Goal: Information Seeking & Learning: Learn about a topic

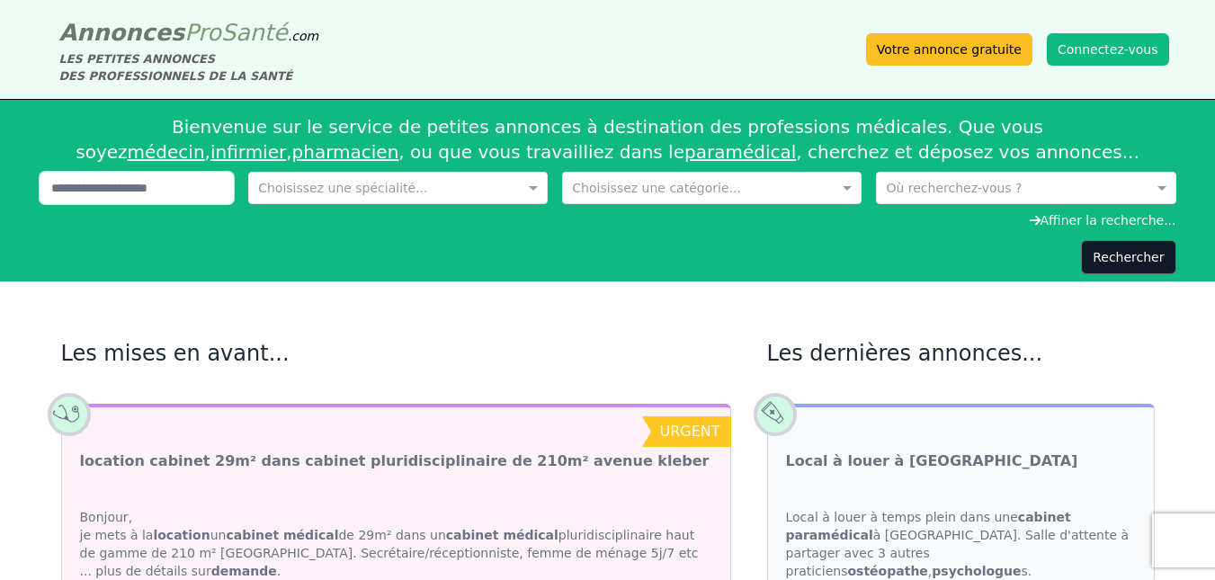
click at [171, 187] on input "text" at bounding box center [137, 188] width 195 height 32
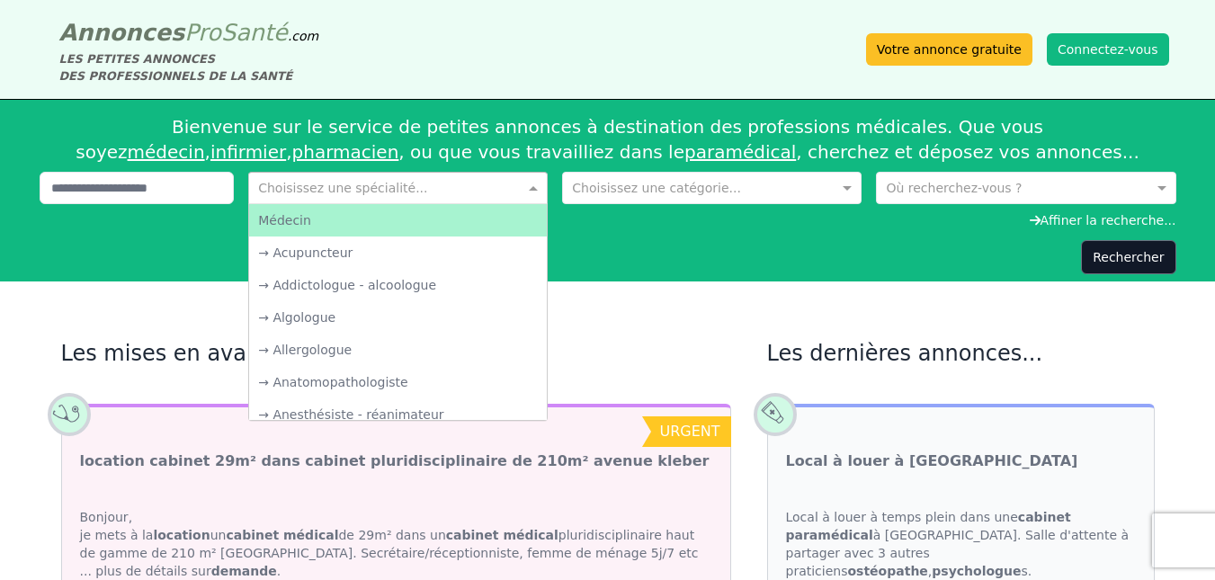
click at [333, 191] on input "text" at bounding box center [380, 186] width 244 height 18
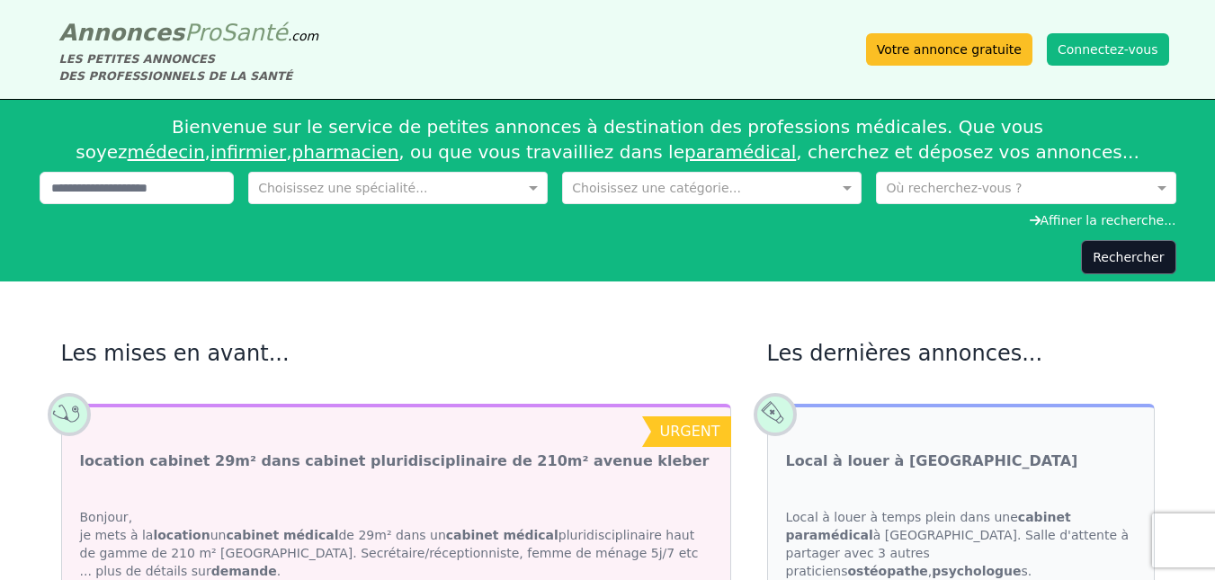
click at [561, 188] on div "Choisissez une spécialité... Choisissez une catégorie... Où recherchez-vous ?" at bounding box center [608, 192] width 1137 height 40
click at [630, 189] on input "text" at bounding box center [694, 186] width 244 height 18
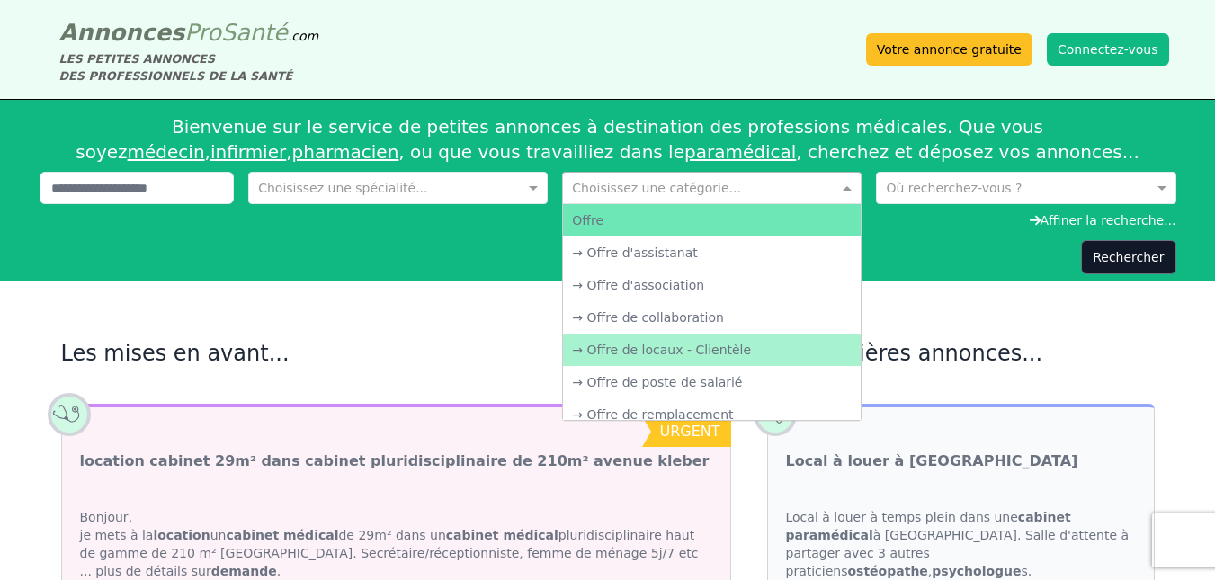
click at [774, 348] on div "→ Offre de locaux - Clientèle" at bounding box center [712, 350] width 298 height 32
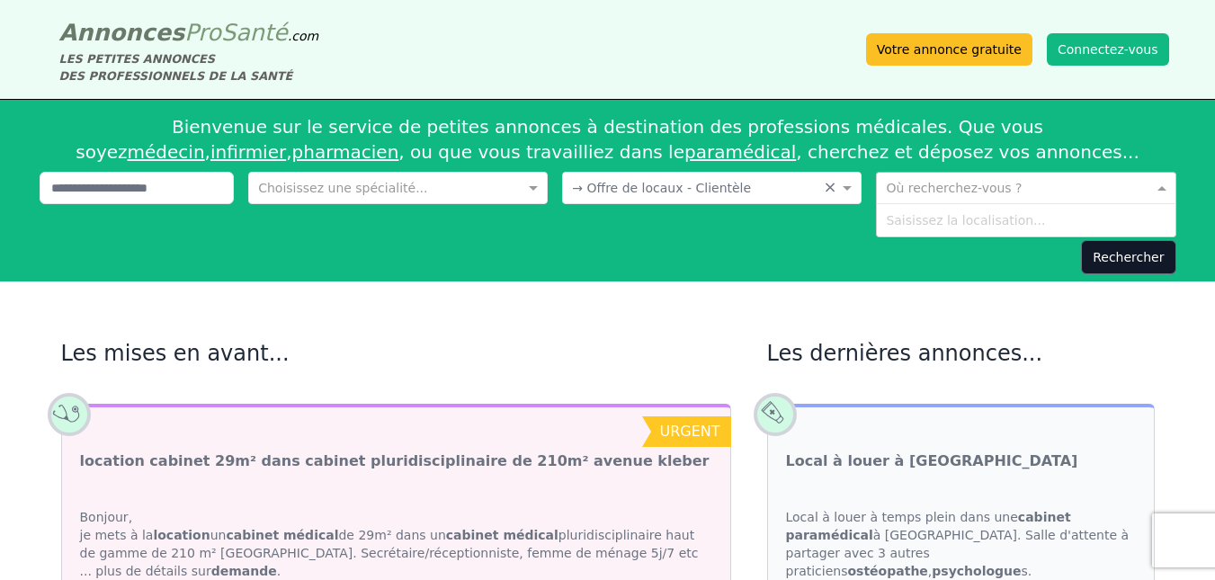
click at [939, 177] on input "text" at bounding box center [1008, 186] width 244 height 18
type input "****"
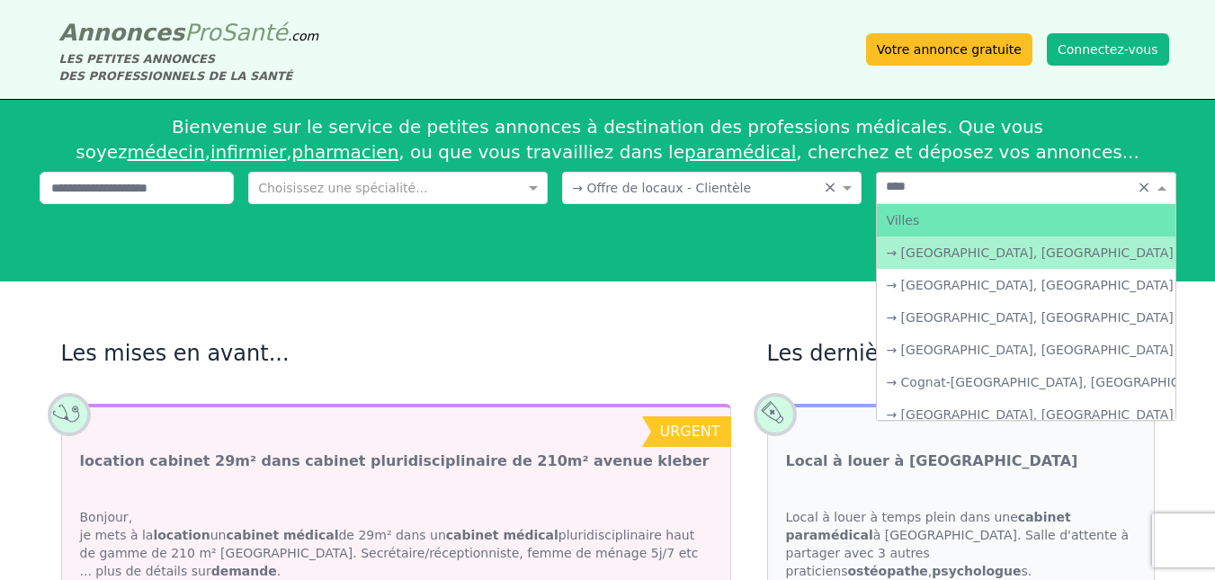
click at [942, 261] on div "→ [GEOGRAPHIC_DATA], [GEOGRAPHIC_DATA]" at bounding box center [1026, 253] width 298 height 32
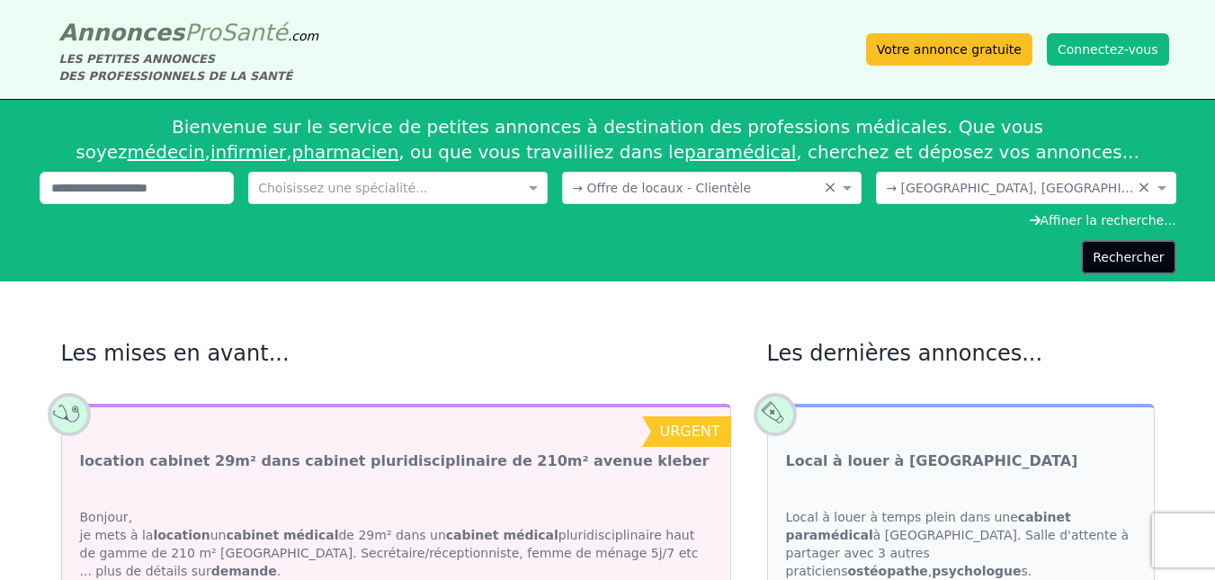
click at [1131, 256] on button "Rechercher" at bounding box center [1128, 257] width 94 height 34
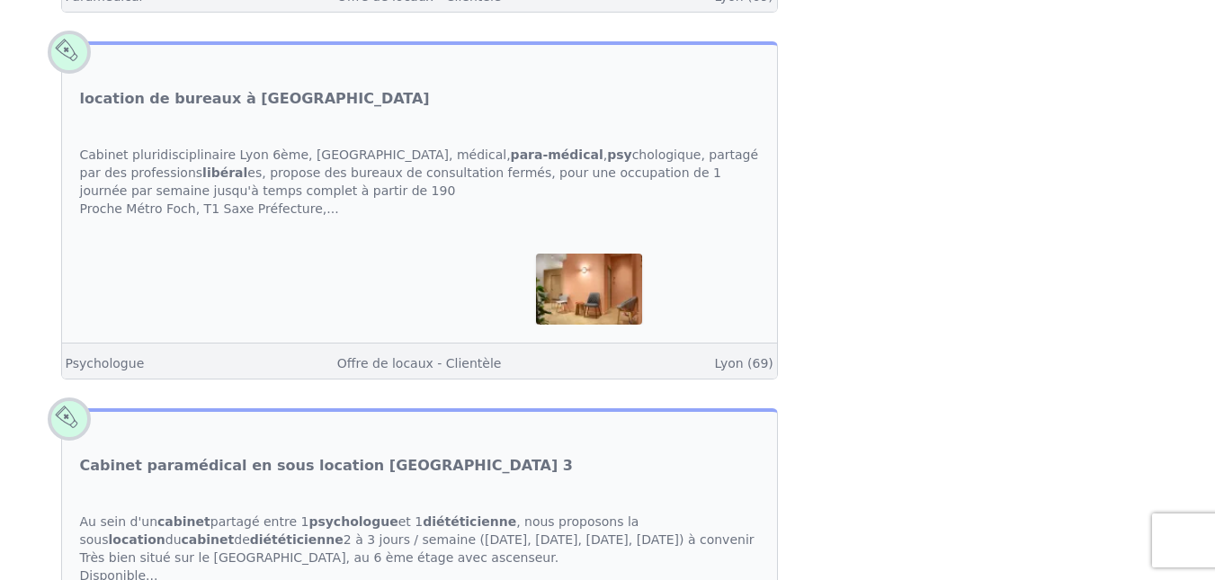
scroll to position [991, 0]
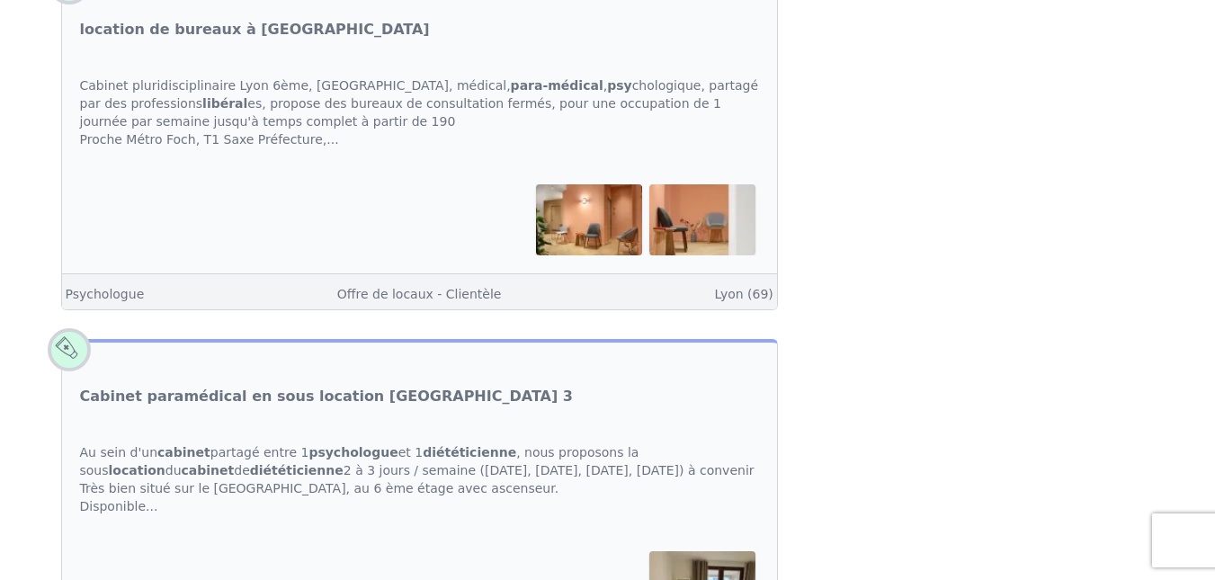
click at [575, 255] on img at bounding box center [589, 219] width 106 height 70
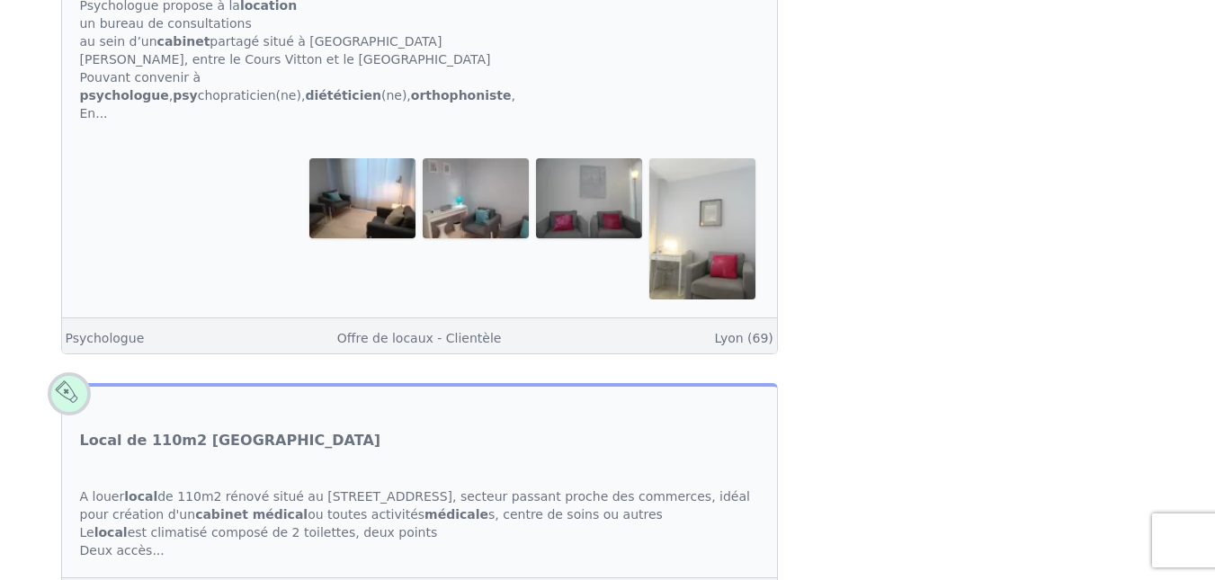
scroll to position [2828, 0]
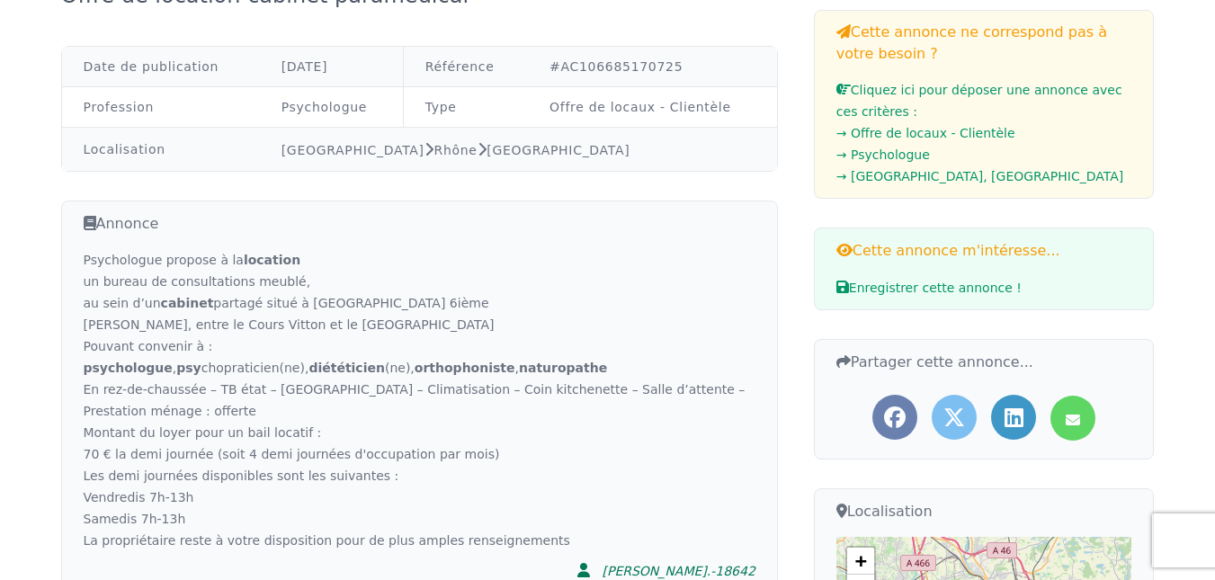
scroll to position [172, 0]
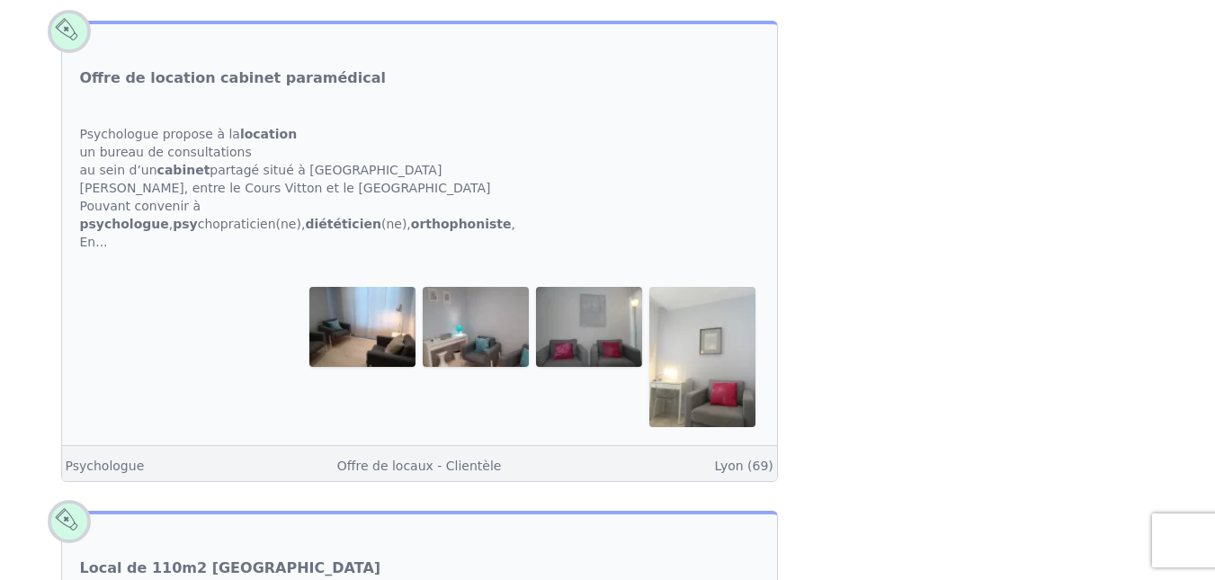
scroll to position [3335, 0]
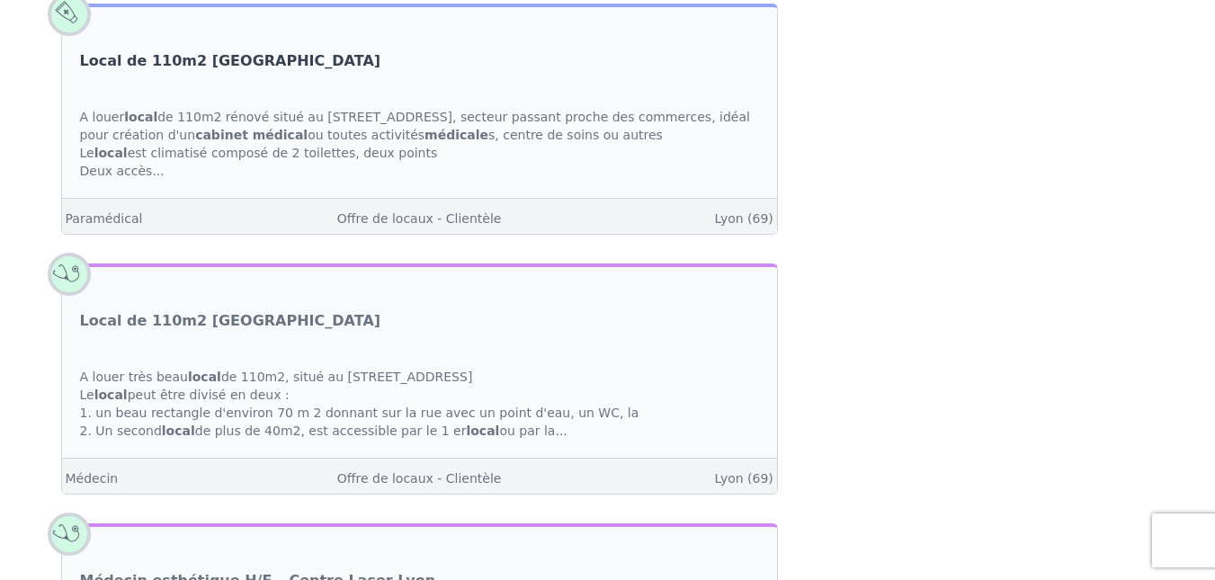
click at [197, 72] on link "Local de 110m2 [GEOGRAPHIC_DATA]" at bounding box center [230, 61] width 301 height 22
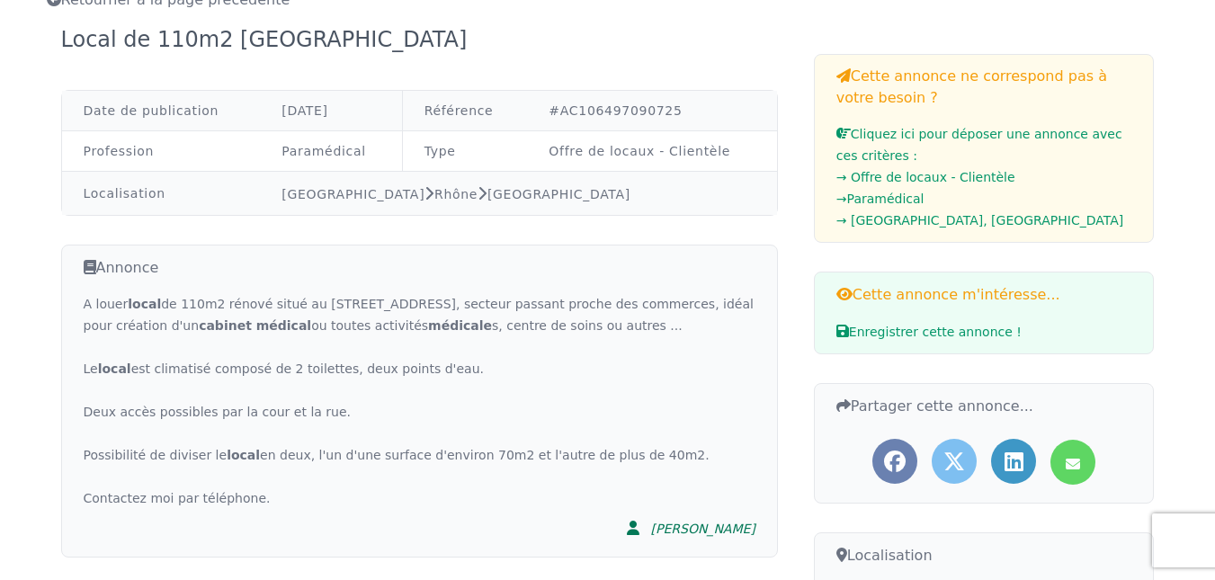
scroll to position [140, 0]
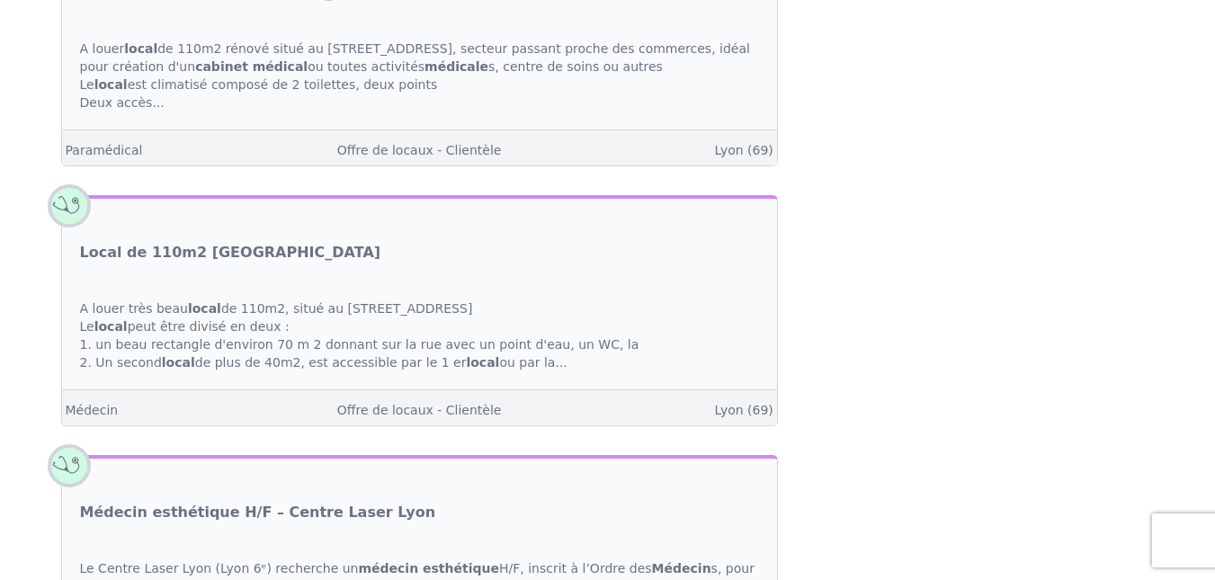
scroll to position [3583, 0]
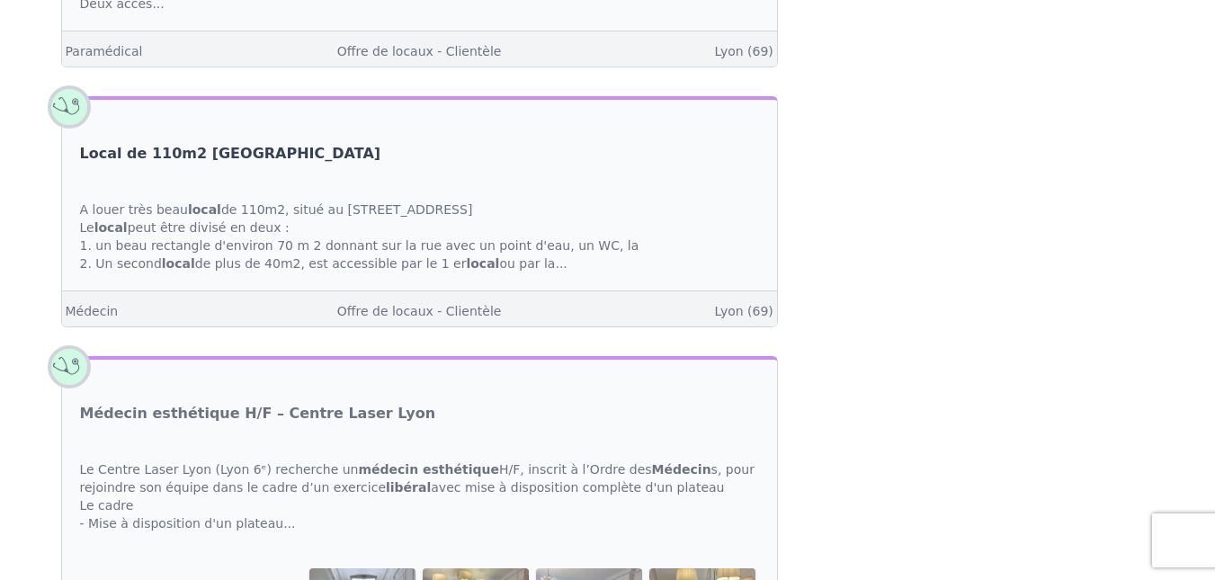
click at [368, 149] on link "Local de 110m2 [GEOGRAPHIC_DATA]" at bounding box center [230, 154] width 301 height 22
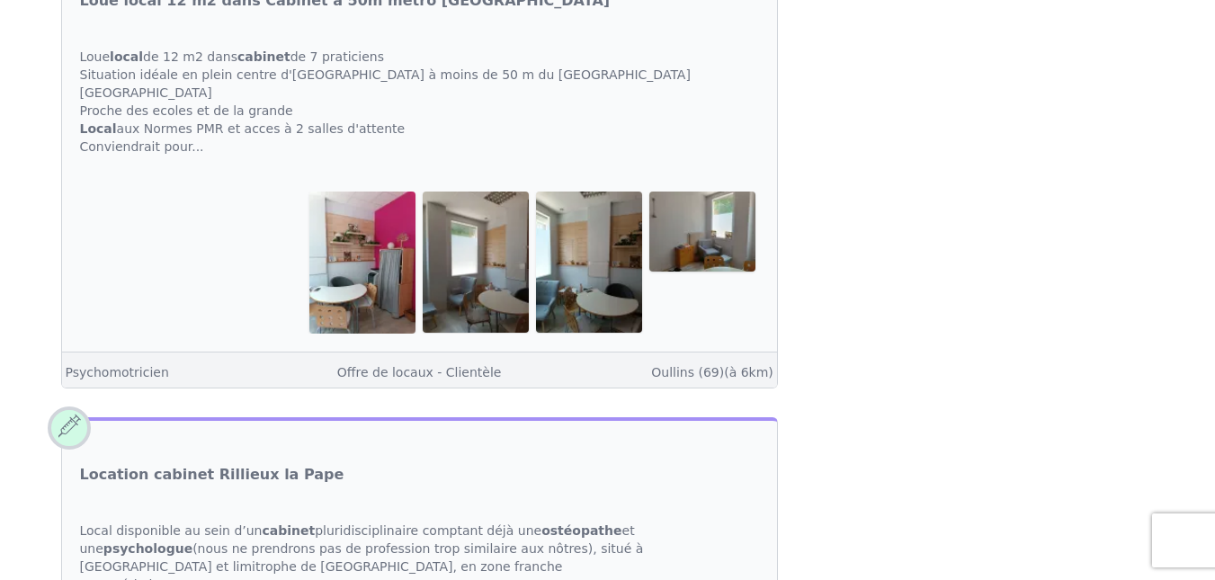
scroll to position [7913, 0]
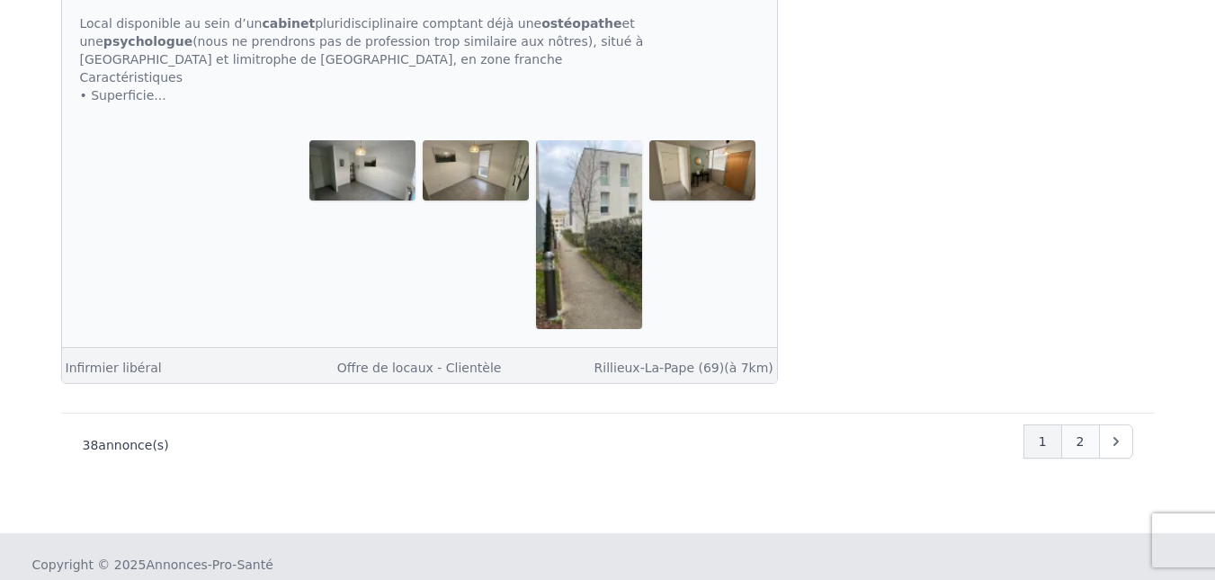
click at [1071, 425] on div "2" at bounding box center [1081, 442] width 39 height 34
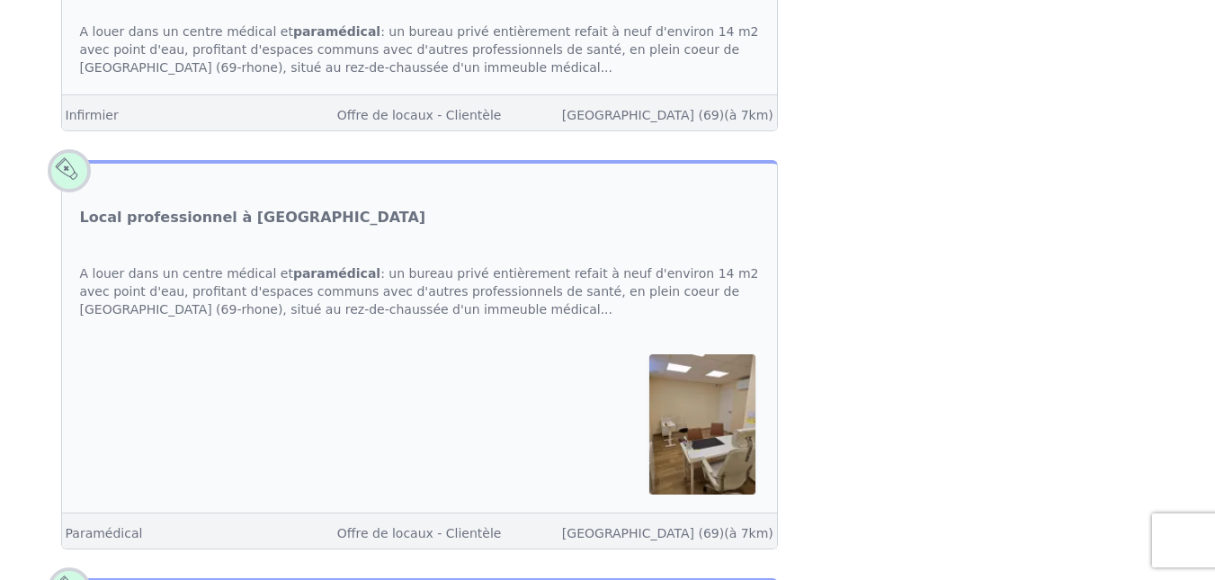
scroll to position [2030, 0]
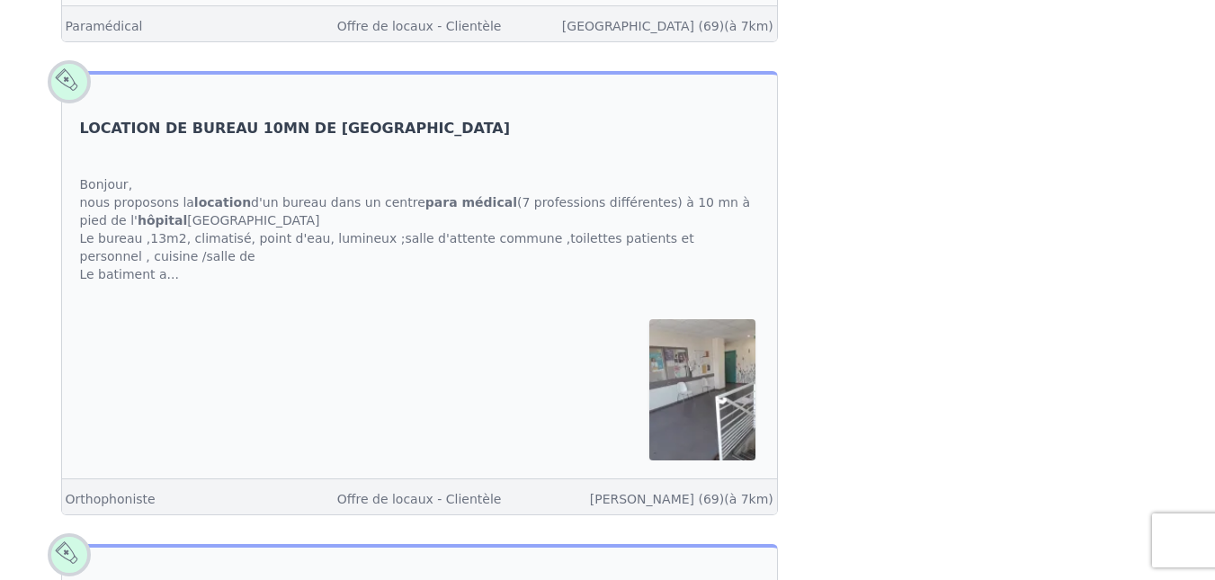
click at [310, 139] on link "LOCATION DE BUREAU 10MN DE [GEOGRAPHIC_DATA]" at bounding box center [295, 129] width 431 height 22
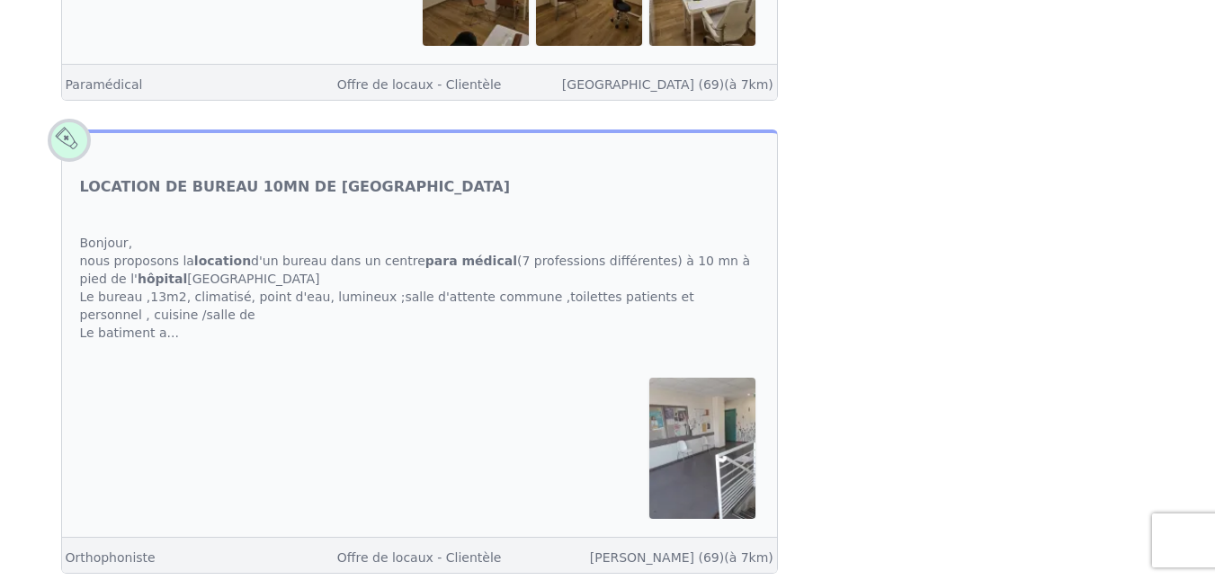
scroll to position [1125, 0]
